Goal: Information Seeking & Learning: Learn about a topic

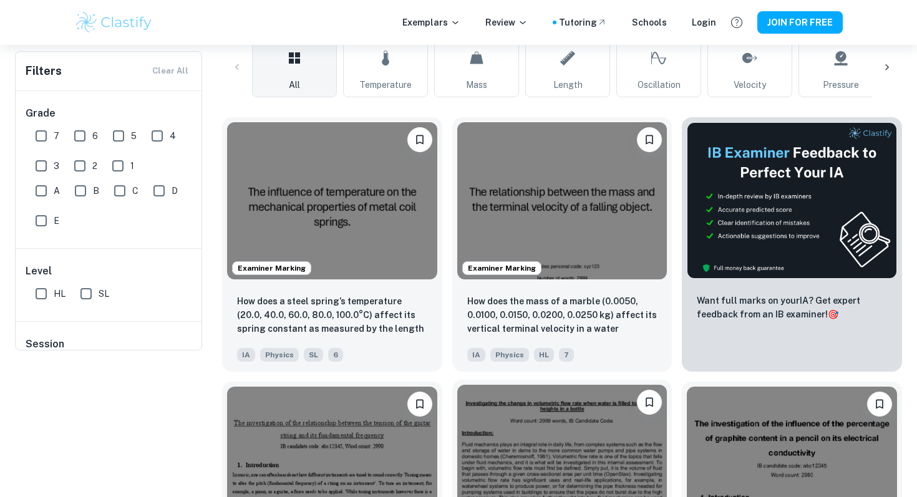
scroll to position [383, 0]
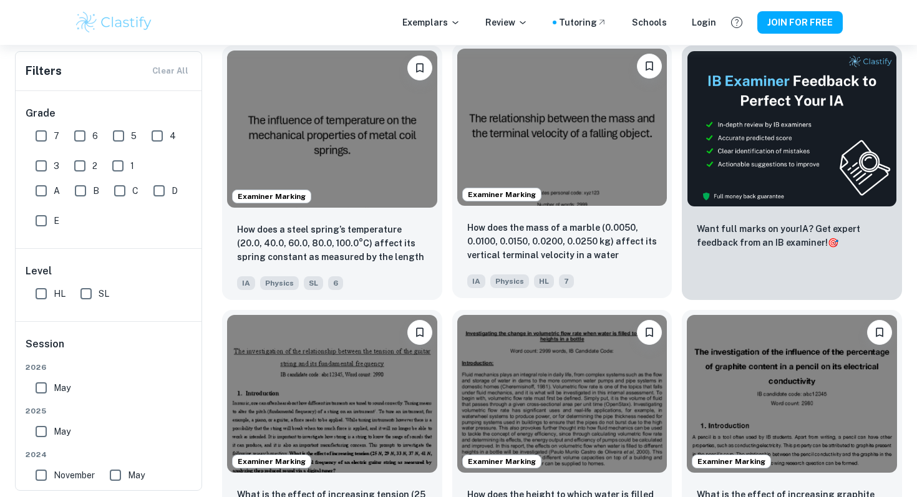
click at [586, 129] on img at bounding box center [562, 127] width 210 height 157
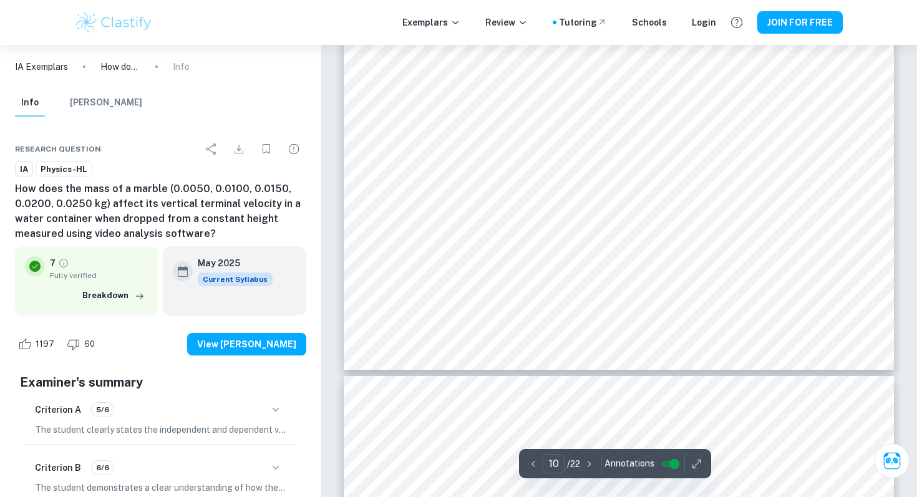
scroll to position [7790, 0]
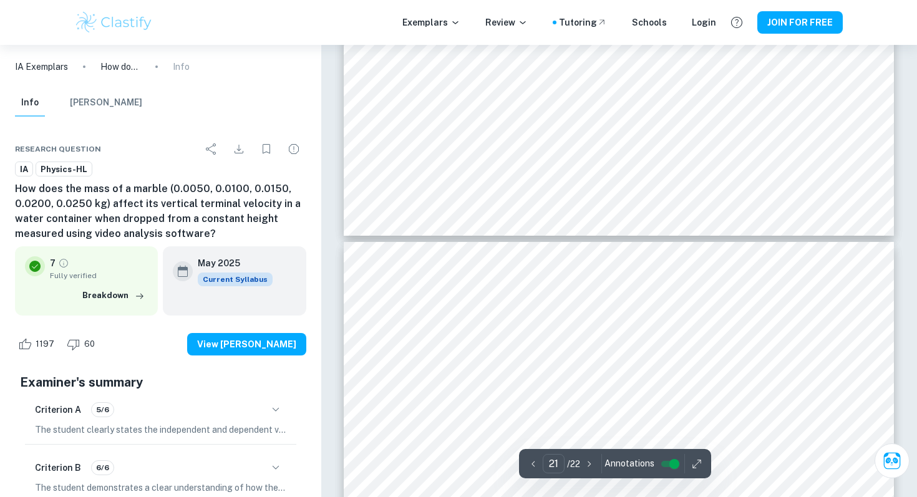
type input "22"
